Goal: Transaction & Acquisition: Purchase product/service

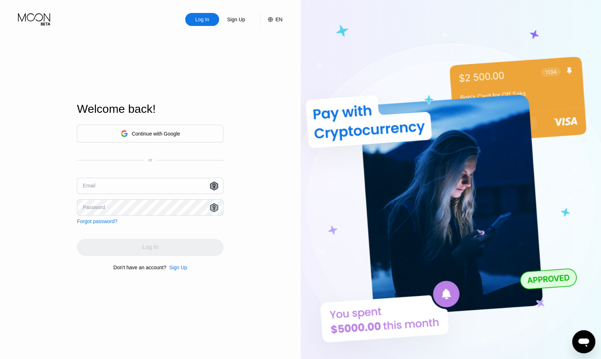
click at [217, 185] on icon at bounding box center [214, 186] width 8 height 9
click at [213, 187] on icon at bounding box center [214, 186] width 8 height 9
click at [168, 131] on div "Continue with Google" at bounding box center [156, 134] width 48 height 6
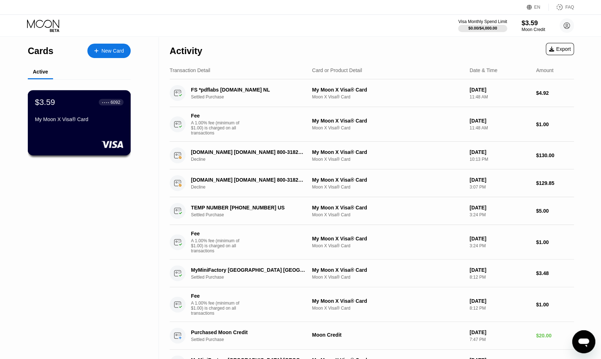
click at [66, 132] on div "$3.59 ● ● ● ● 6092 My Moon X Visa® Card" at bounding box center [79, 122] width 103 height 65
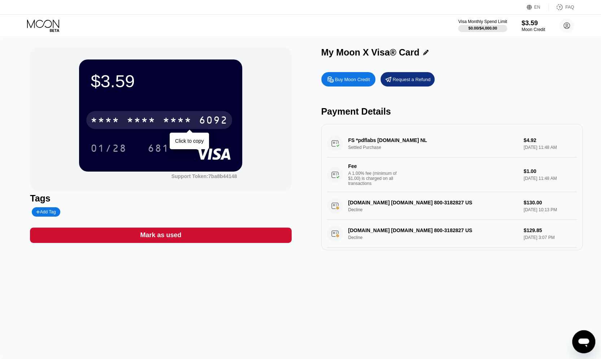
click at [183, 121] on div "* * * *" at bounding box center [177, 121] width 29 height 12
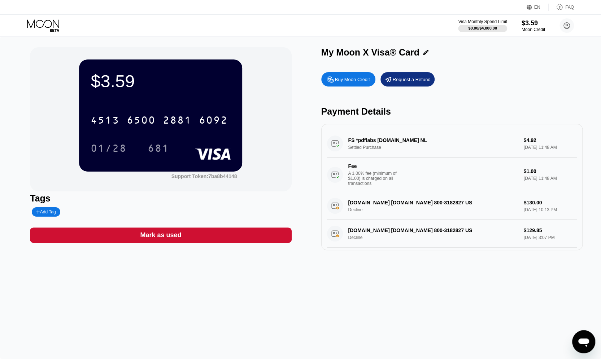
click at [45, 160] on div "$3.59 4513 6500 2881 6092 01/28 681 Support Token: 7ba8b44148" at bounding box center [160, 119] width 261 height 144
click at [16, 153] on div "$3.59 4513 6500 2881 6092 01/28 681 Support Token: 7ba8b44148 Tags Add Tag Mark…" at bounding box center [300, 197] width 601 height 323
click at [0, 119] on div "$3.59 4513 6500 2881 6092 01/28 681 Support Token: 7ba8b44148 Tags Add Tag Mark…" at bounding box center [300, 197] width 601 height 323
click at [345, 82] on div "Buy Moon Credit" at bounding box center [352, 79] width 35 height 6
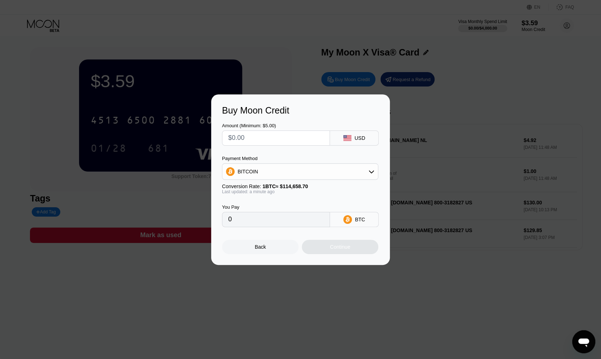
click at [320, 136] on input "text" at bounding box center [276, 138] width 96 height 14
click at [340, 172] on div "BITCOIN" at bounding box center [300, 172] width 156 height 14
click at [333, 163] on div "Payment Method BITCOIN BITCOIN USDT on TRON" at bounding box center [300, 168] width 156 height 24
click at [356, 160] on div "Payment Method" at bounding box center [300, 158] width 156 height 5
click at [336, 172] on div "BITCOIN" at bounding box center [300, 172] width 156 height 14
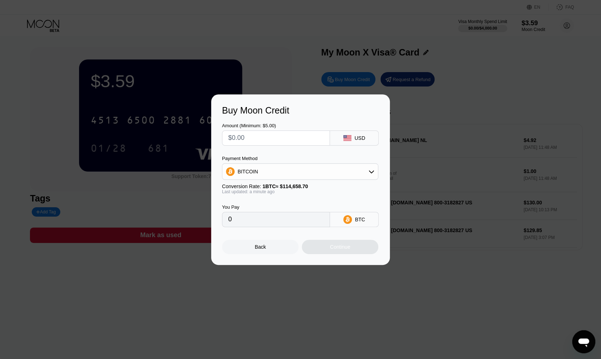
click at [258, 250] on div "Back" at bounding box center [260, 247] width 11 height 6
